Goal: Navigation & Orientation: Find specific page/section

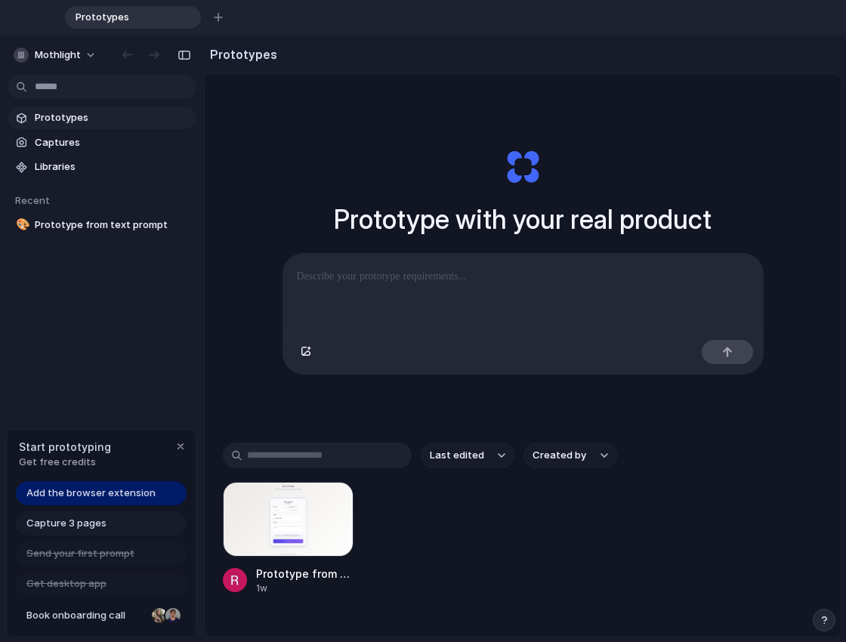
click at [321, 165] on div "Prototype with your real product Clone web app Clone screenshot Start from exis…" at bounding box center [522, 261] width 599 height 338
